Goal: Task Accomplishment & Management: Manage account settings

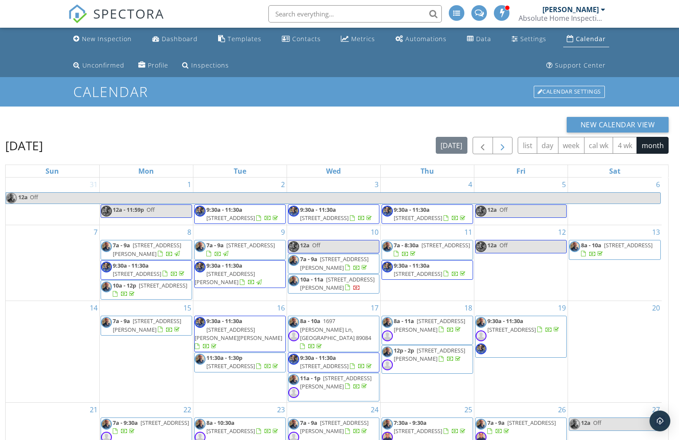
click at [506, 149] on span "button" at bounding box center [502, 146] width 10 height 10
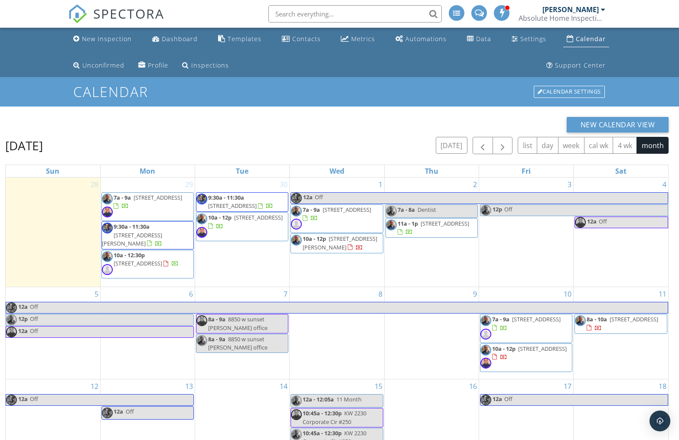
click at [674, 311] on div "New Calendar View October 2025 today list day week cal wk 4 wk month Sun Mon Tu…" at bounding box center [339, 345] width 679 height 476
click at [239, 205] on span "[STREET_ADDRESS]" at bounding box center [232, 206] width 49 height 8
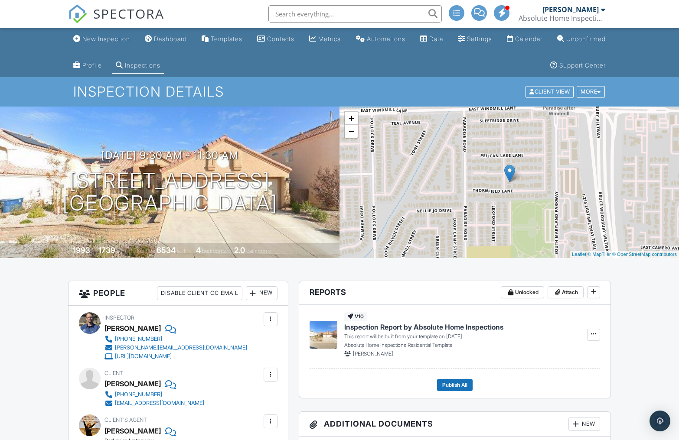
click at [351, 137] on div "+ −" at bounding box center [351, 125] width 15 height 28
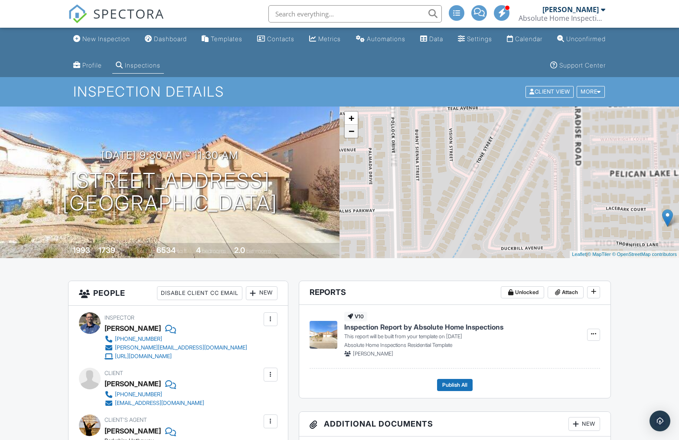
click at [351, 134] on link "−" at bounding box center [351, 131] width 13 height 13
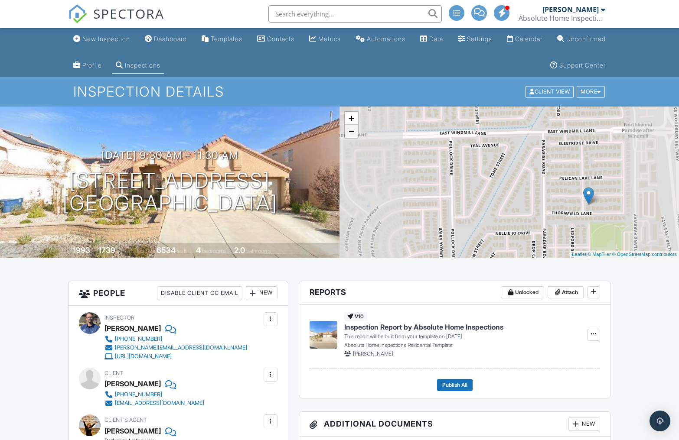
click at [351, 134] on link "−" at bounding box center [351, 131] width 13 height 13
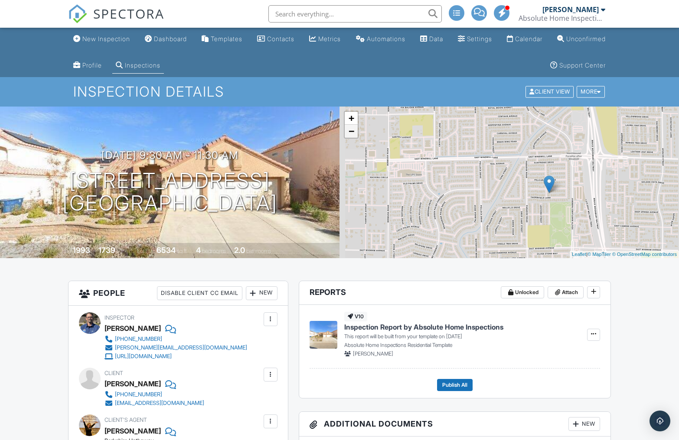
click at [351, 134] on link "−" at bounding box center [351, 131] width 13 height 13
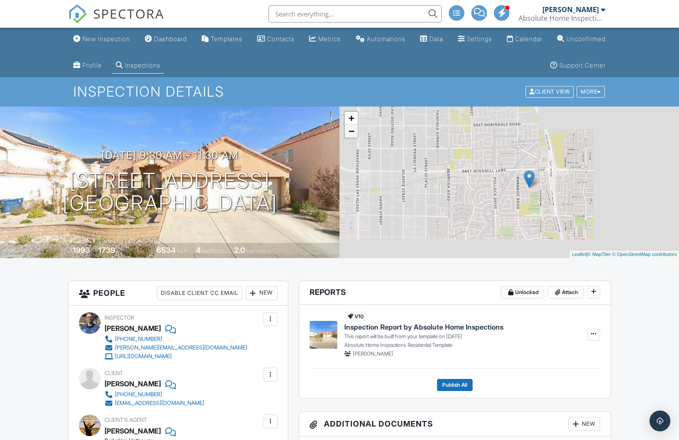
click at [351, 134] on link "−" at bounding box center [351, 131] width 13 height 13
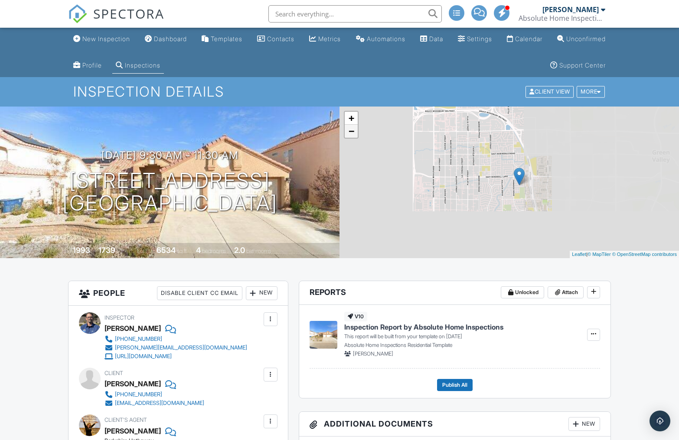
click at [351, 134] on link "−" at bounding box center [351, 131] width 13 height 13
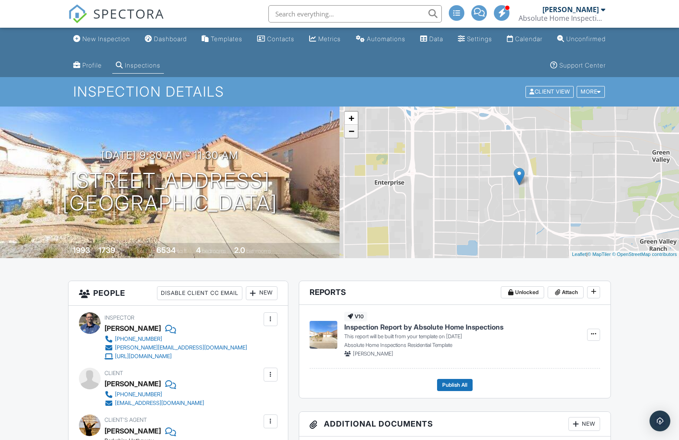
click at [351, 134] on link "−" at bounding box center [351, 131] width 13 height 13
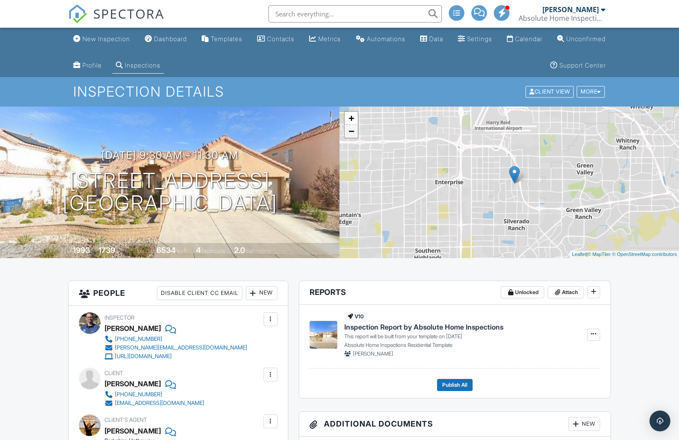
click at [351, 134] on link "−" at bounding box center [351, 131] width 13 height 13
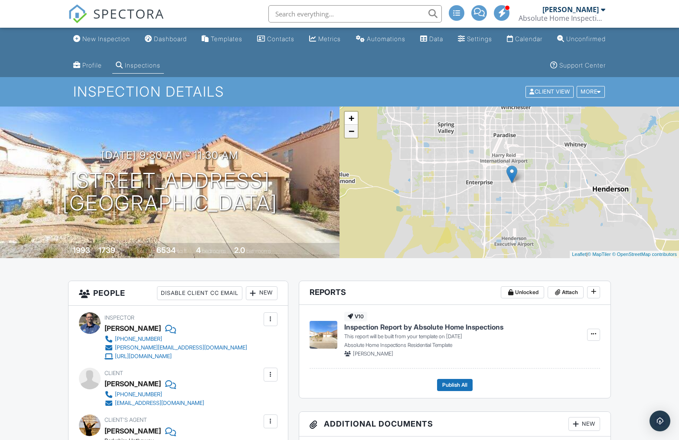
click at [351, 132] on link "−" at bounding box center [351, 131] width 13 height 13
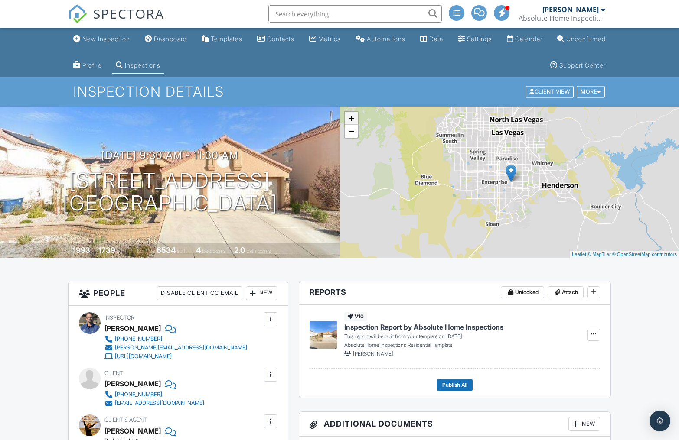
click at [351, 117] on link "+" at bounding box center [351, 118] width 13 height 13
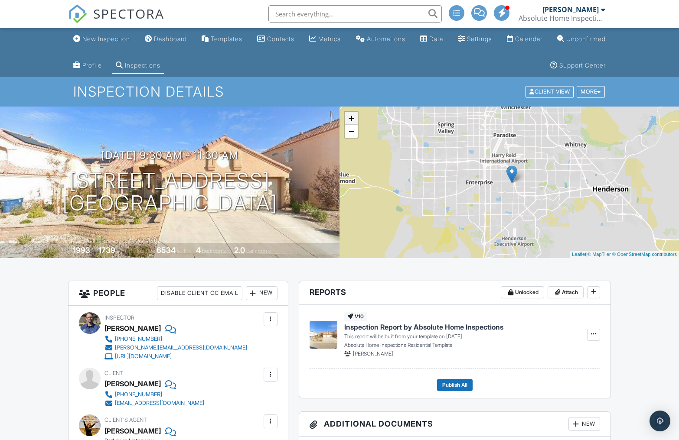
click at [351, 117] on link "+" at bounding box center [351, 118] width 13 height 13
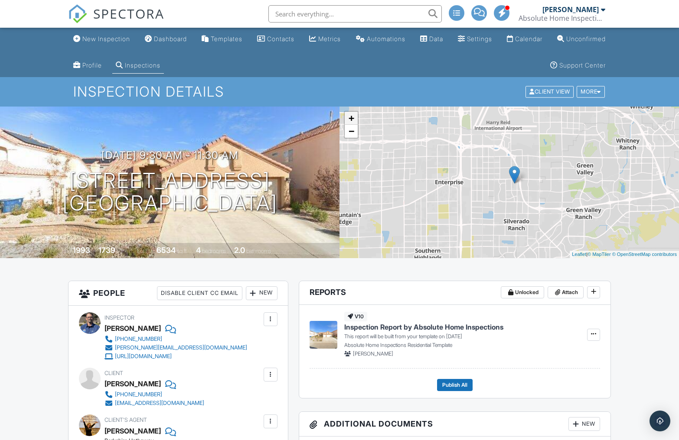
click at [351, 117] on link "+" at bounding box center [351, 118] width 13 height 13
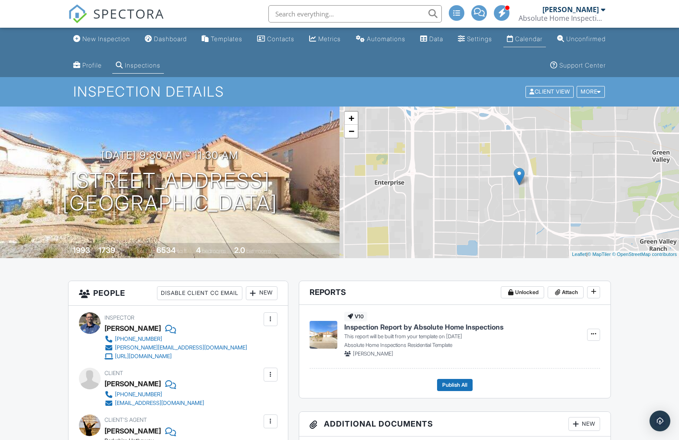
click at [542, 39] on div "Calendar" at bounding box center [528, 38] width 27 height 7
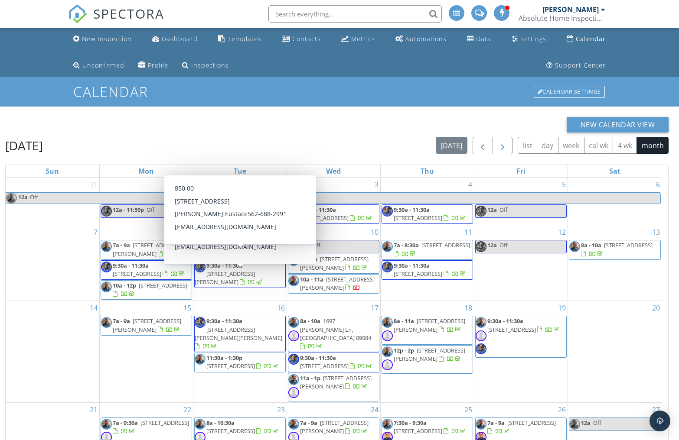
click at [508, 143] on button "button" at bounding box center [502, 146] width 20 height 18
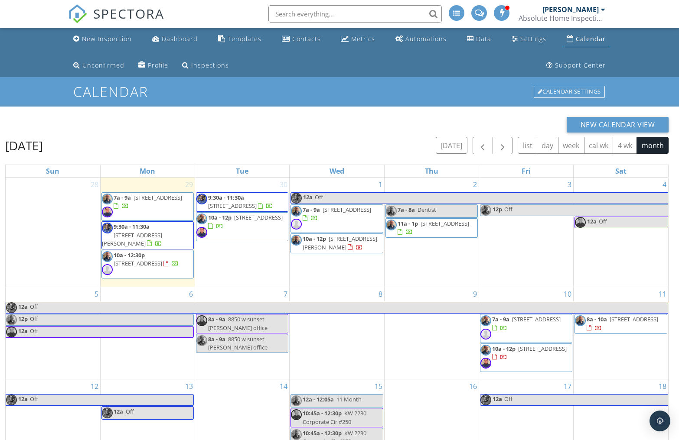
click at [249, 221] on span "[STREET_ADDRESS]" at bounding box center [258, 218] width 49 height 8
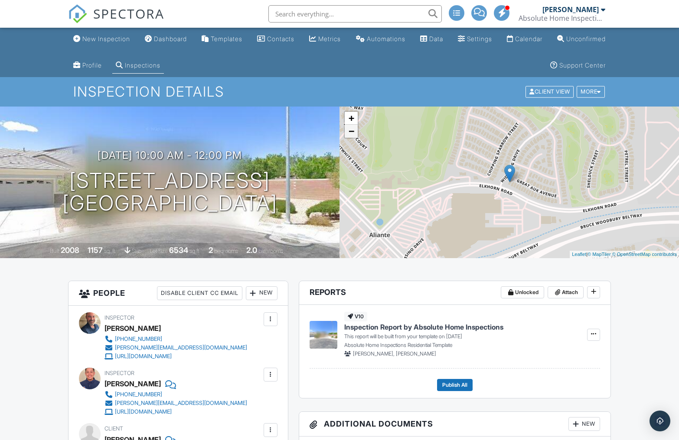
click at [351, 132] on link "−" at bounding box center [351, 131] width 13 height 13
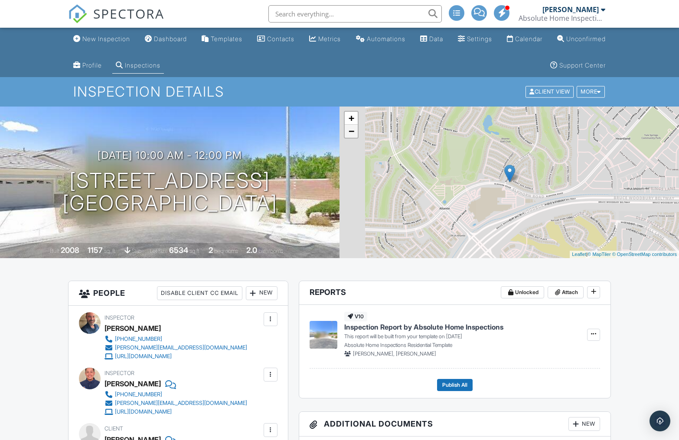
click at [351, 132] on link "−" at bounding box center [351, 131] width 13 height 13
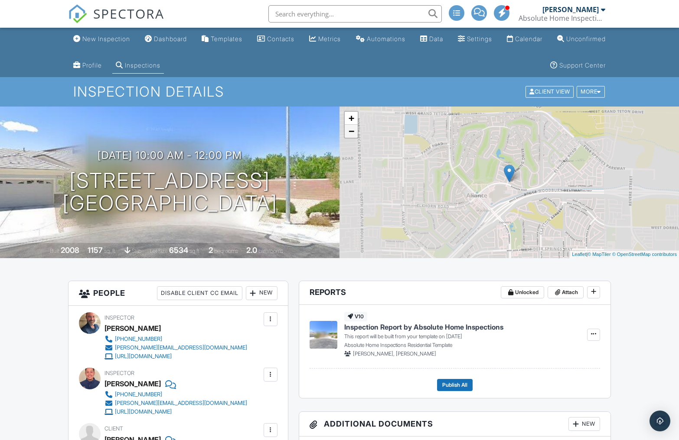
click at [351, 132] on link "−" at bounding box center [351, 131] width 13 height 13
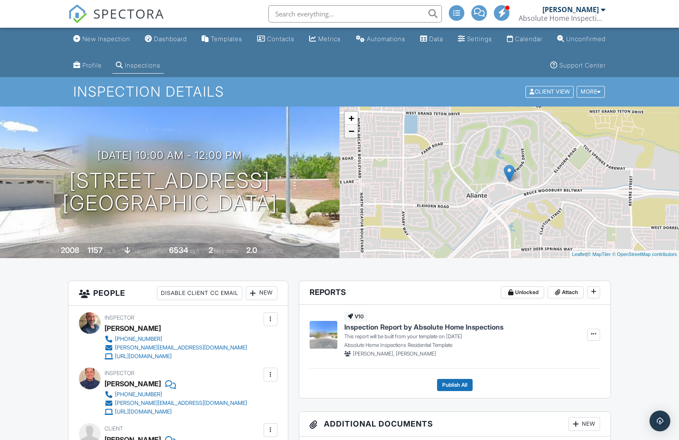
click at [351, 132] on link "−" at bounding box center [351, 131] width 13 height 13
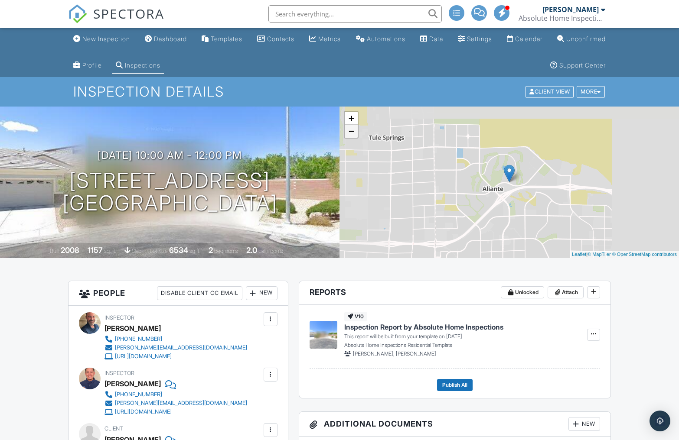
click at [351, 132] on link "−" at bounding box center [351, 131] width 13 height 13
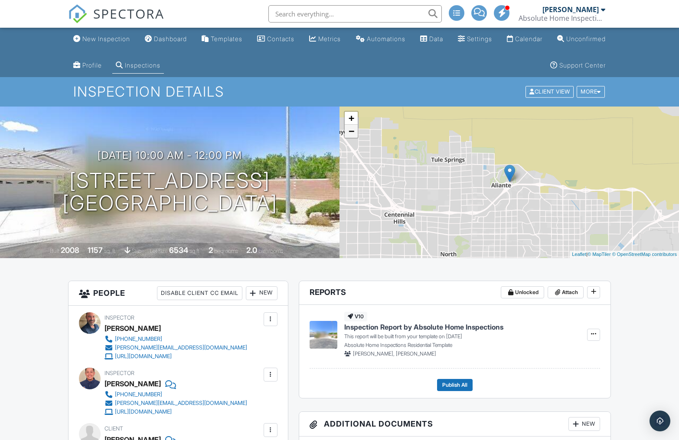
click at [351, 132] on link "−" at bounding box center [351, 131] width 13 height 13
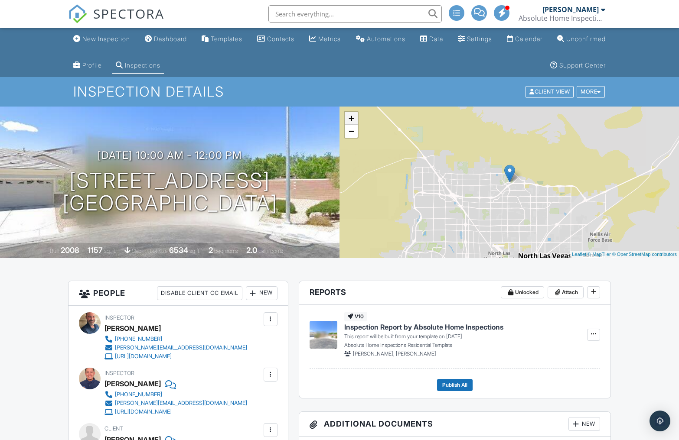
click at [351, 117] on link "+" at bounding box center [351, 118] width 13 height 13
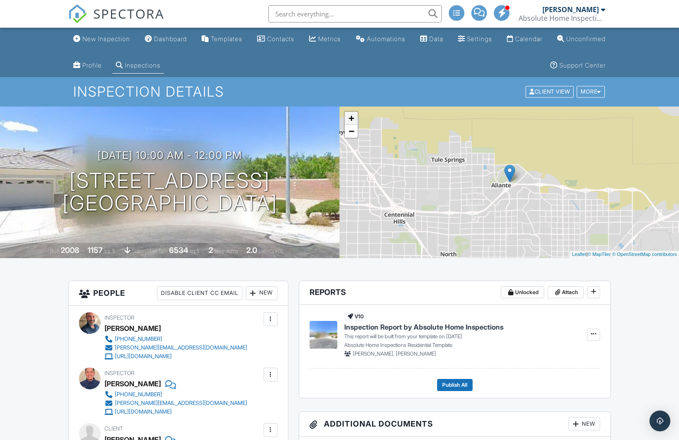
click at [351, 117] on link "+" at bounding box center [351, 118] width 13 height 13
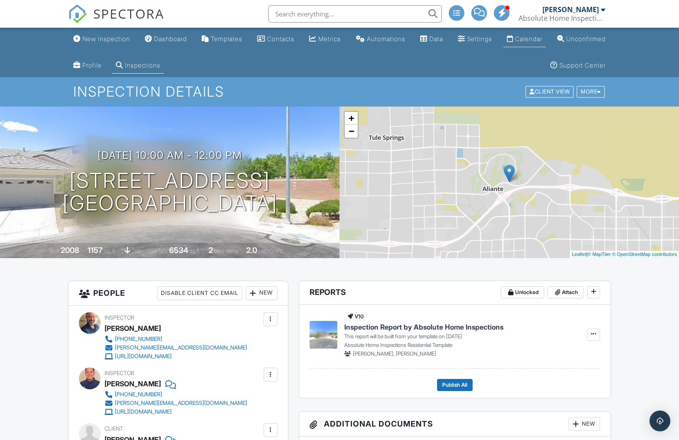
click at [542, 41] on div "Calendar" at bounding box center [528, 38] width 27 height 7
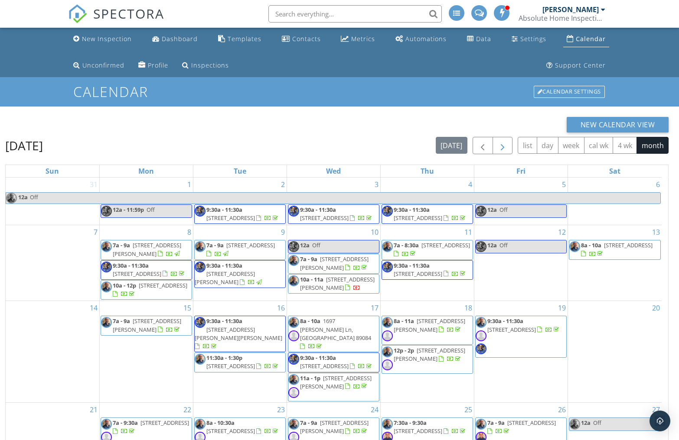
click at [506, 144] on span "button" at bounding box center [502, 146] width 10 height 10
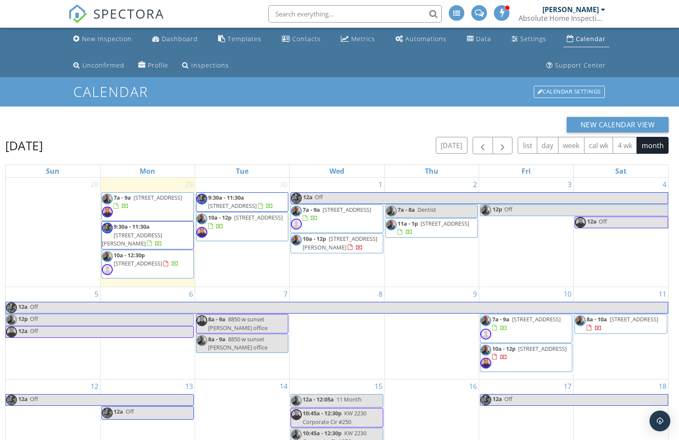
click at [402, 230] on div at bounding box center [399, 233] width 5 height 6
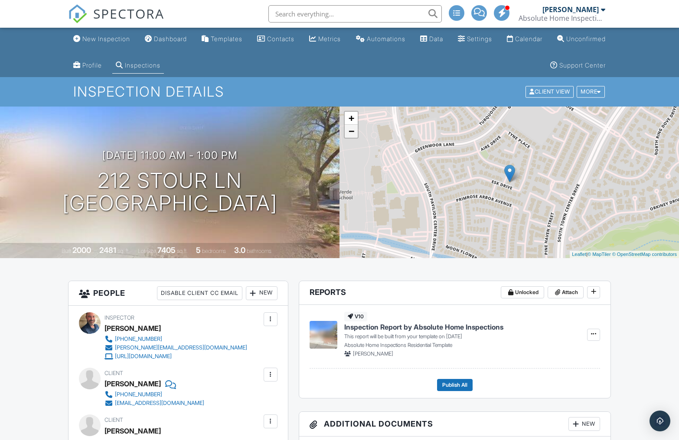
click at [355, 131] on link "−" at bounding box center [351, 131] width 13 height 13
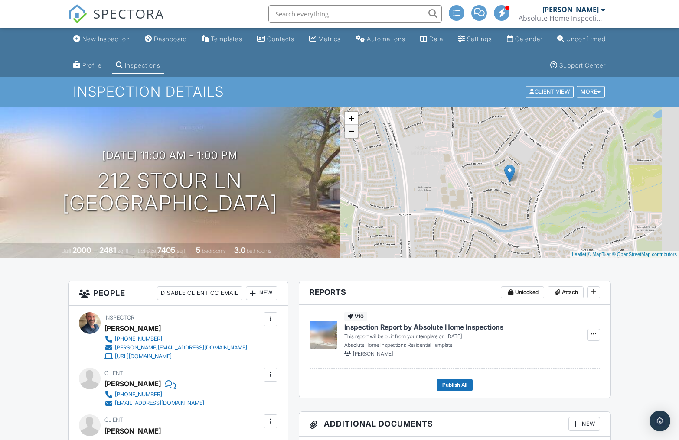
click at [355, 131] on link "−" at bounding box center [351, 131] width 13 height 13
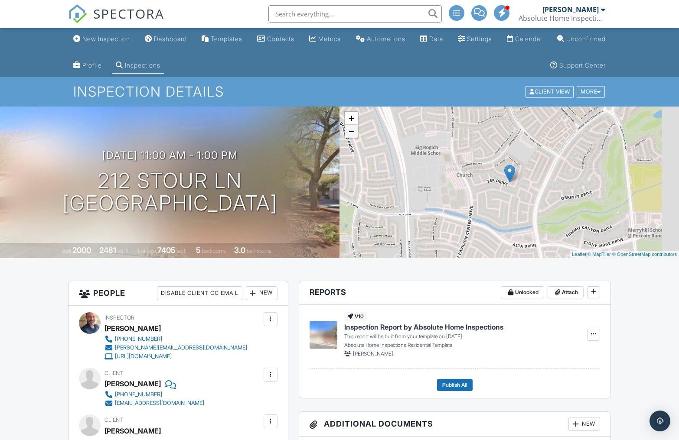
click at [355, 131] on link "−" at bounding box center [351, 131] width 13 height 13
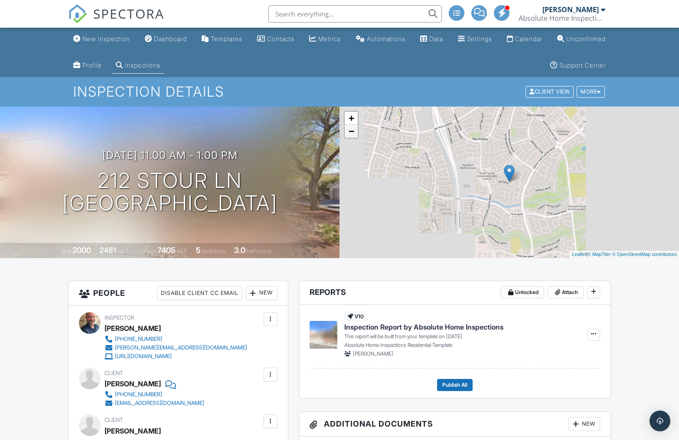
click at [355, 131] on link "−" at bounding box center [351, 131] width 13 height 13
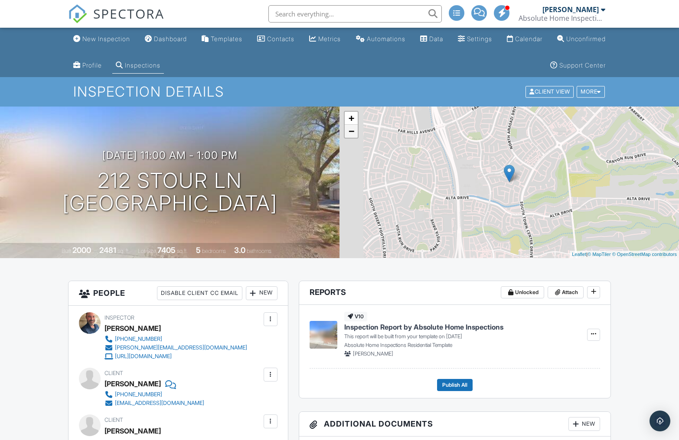
click at [355, 131] on link "−" at bounding box center [351, 131] width 13 height 13
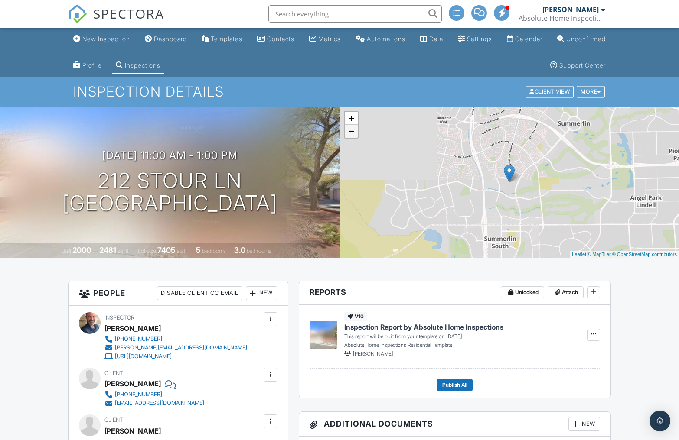
click at [355, 131] on link "−" at bounding box center [351, 131] width 13 height 13
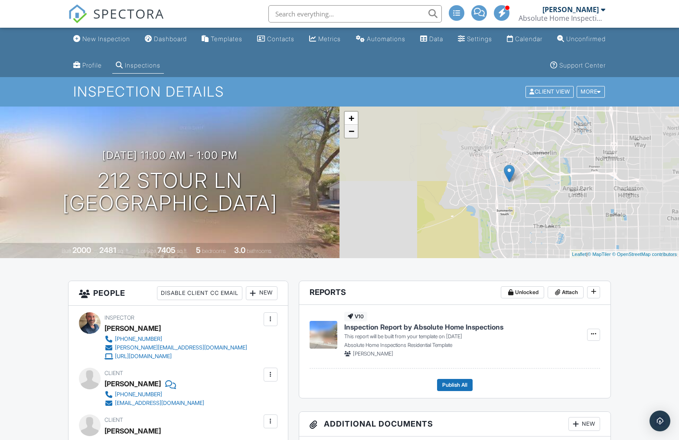
click at [355, 131] on link "−" at bounding box center [351, 131] width 13 height 13
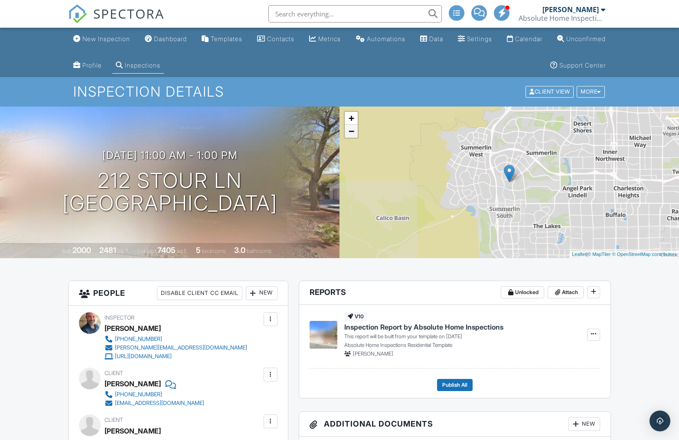
click at [355, 131] on link "−" at bounding box center [351, 131] width 13 height 13
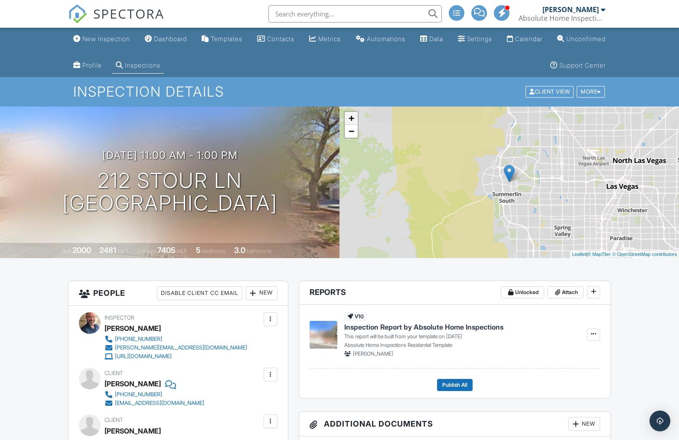
click at [349, 116] on link "+" at bounding box center [351, 118] width 13 height 13
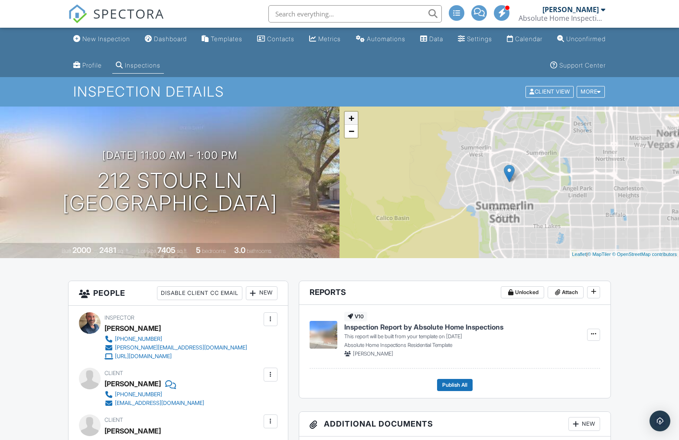
click at [349, 116] on link "+" at bounding box center [351, 118] width 13 height 13
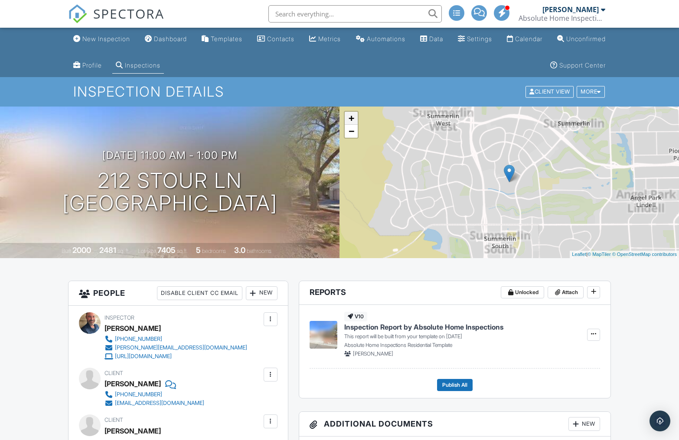
click at [349, 116] on link "+" at bounding box center [351, 118] width 13 height 13
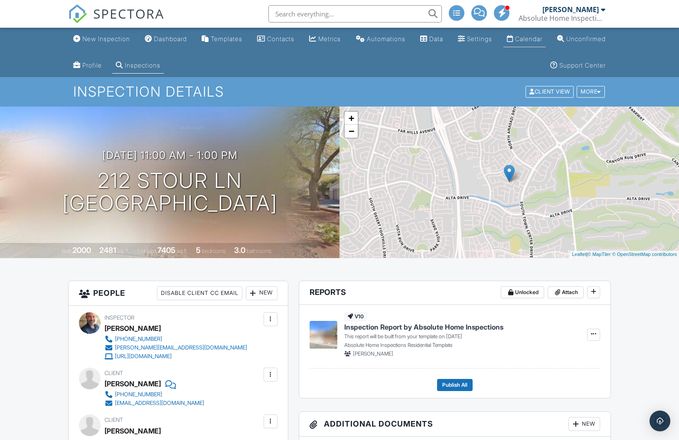
click at [546, 43] on link "Calendar" at bounding box center [524, 39] width 42 height 16
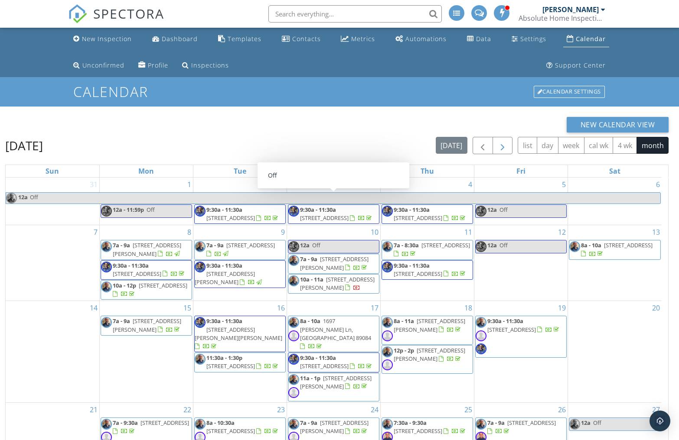
click at [502, 148] on span "button" at bounding box center [502, 146] width 10 height 10
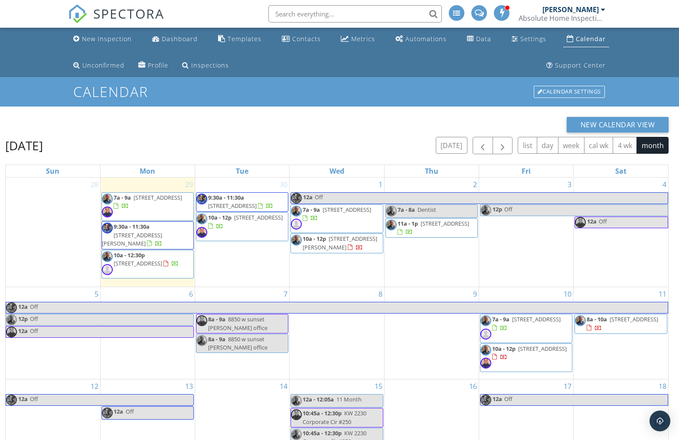
click at [154, 237] on span "9781 Adrian Peak St, Las Vegas 89143" at bounding box center [132, 239] width 60 height 16
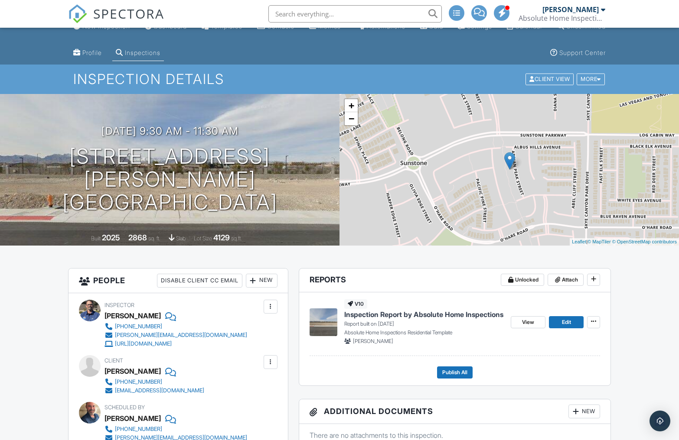
scroll to position [0, 0]
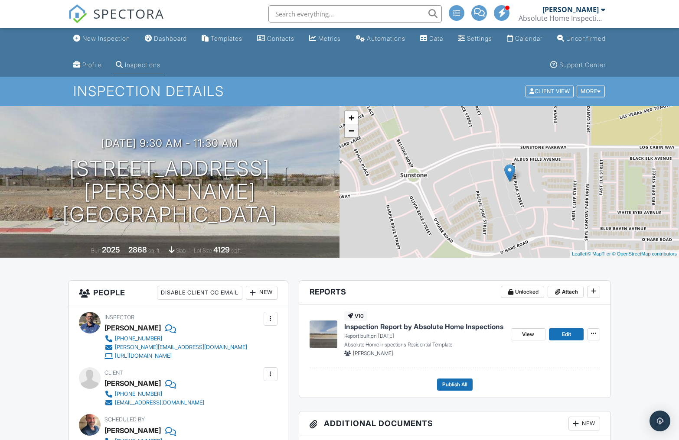
click at [349, 129] on link "−" at bounding box center [351, 130] width 13 height 13
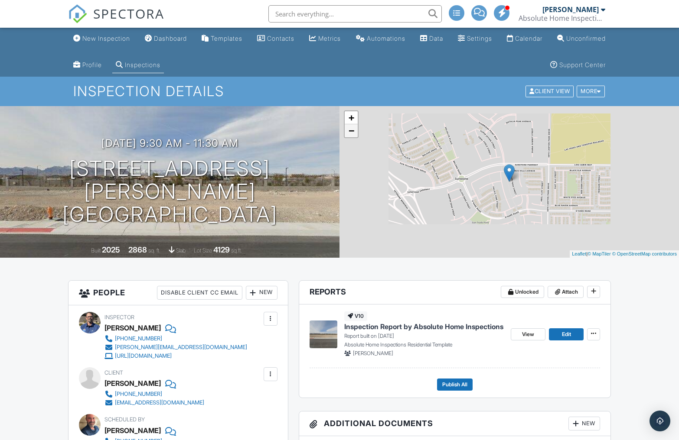
click at [349, 129] on link "−" at bounding box center [351, 130] width 13 height 13
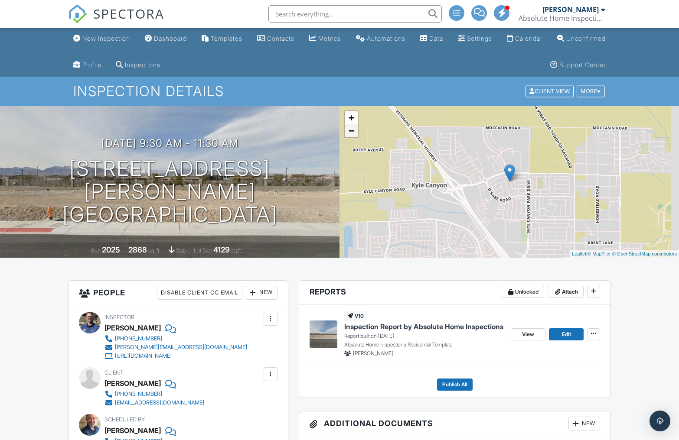
click at [349, 129] on link "−" at bounding box center [351, 130] width 13 height 13
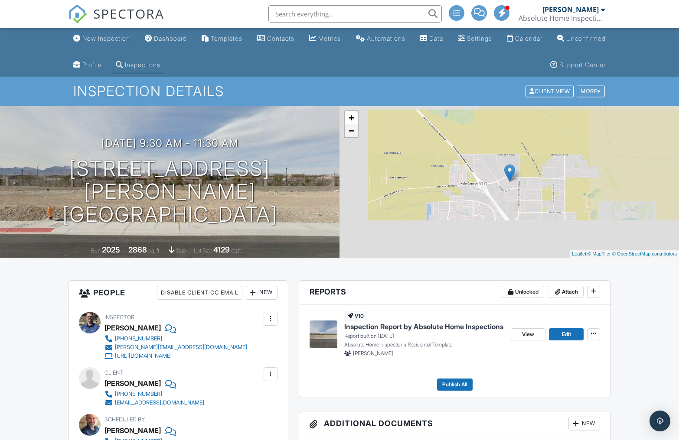
click at [349, 129] on link "−" at bounding box center [351, 130] width 13 height 13
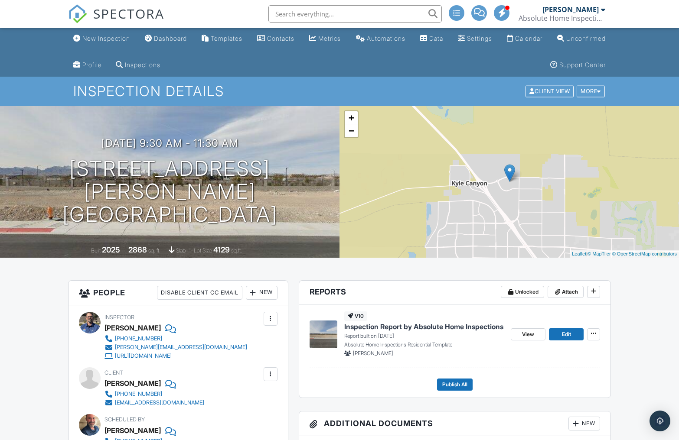
scroll to position [0, 0]
click at [542, 39] on div "Calendar" at bounding box center [528, 38] width 27 height 7
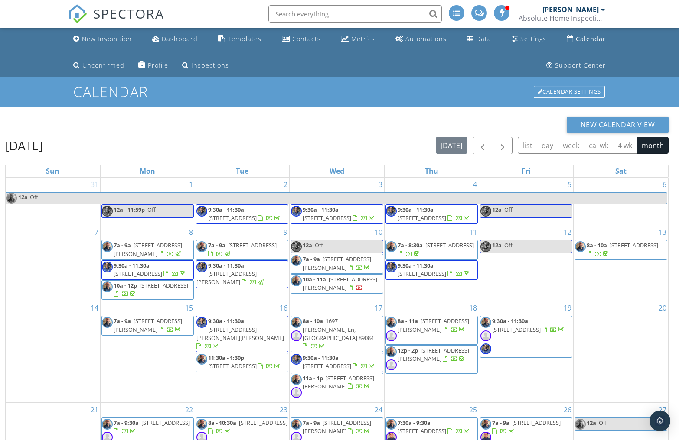
click at [521, 182] on div "5 12a Off" at bounding box center [526, 201] width 94 height 47
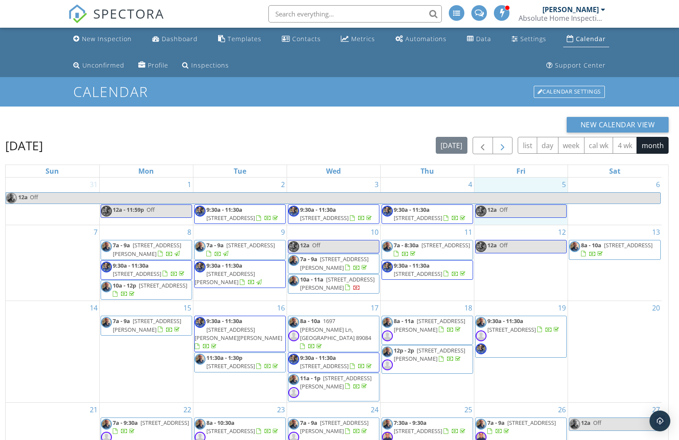
click at [502, 146] on span "button" at bounding box center [502, 146] width 10 height 10
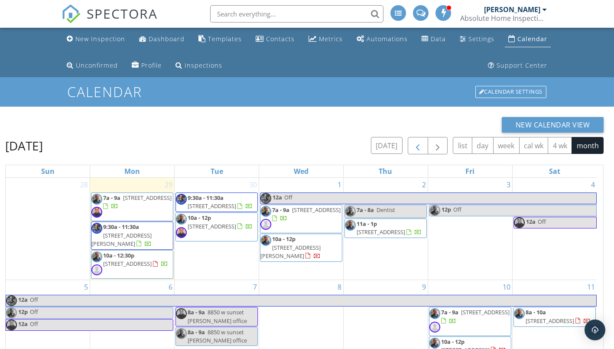
click at [418, 145] on span "button" at bounding box center [418, 146] width 10 height 10
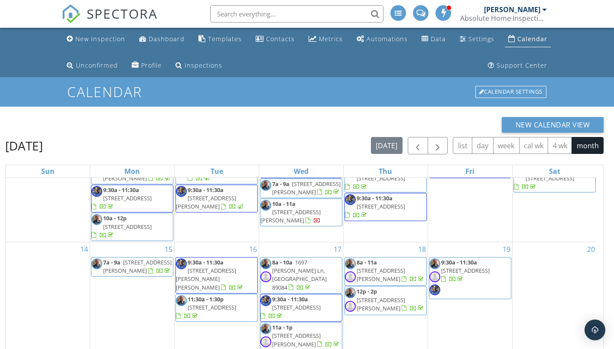
scroll to position [93, 0]
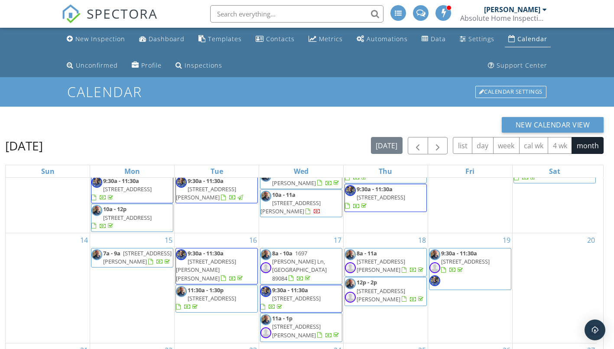
click at [265, 304] on div at bounding box center [262, 307] width 5 height 6
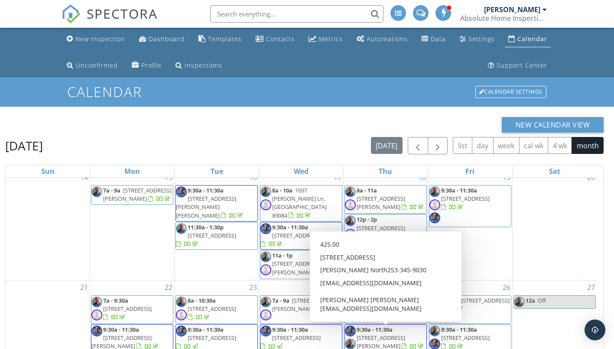
scroll to position [55, 0]
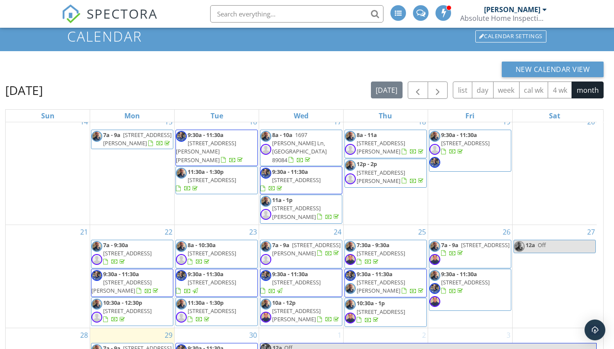
click at [610, 294] on div "New Calendar View September 2025 today list day week cal wk 4 wk month Sun Mon …" at bounding box center [307, 243] width 614 height 384
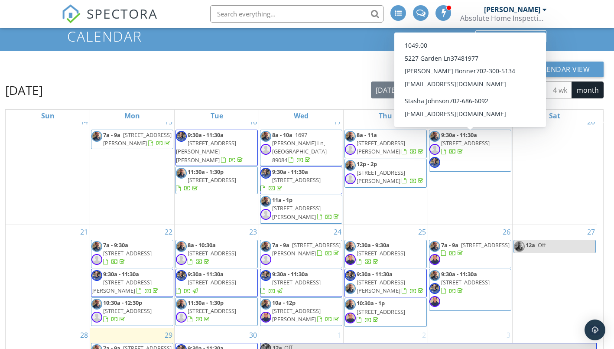
click at [475, 160] on span "9:30a - 11:30a 5227 Garden Ln, Las Vegas 89119" at bounding box center [470, 150] width 81 height 39
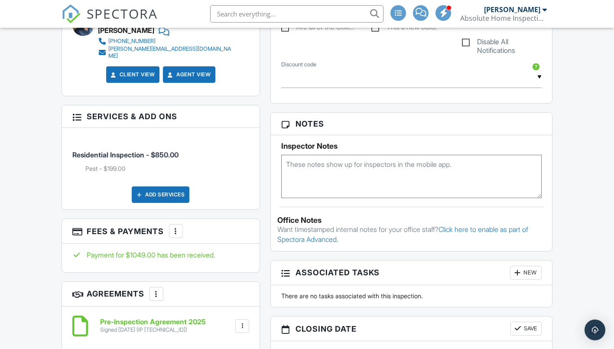
scroll to position [556, 0]
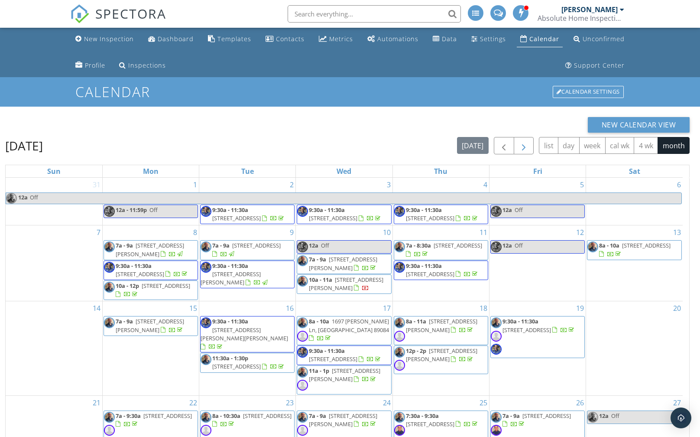
click at [521, 143] on span "button" at bounding box center [524, 146] width 10 height 10
